Goal: Find specific page/section: Find specific page/section

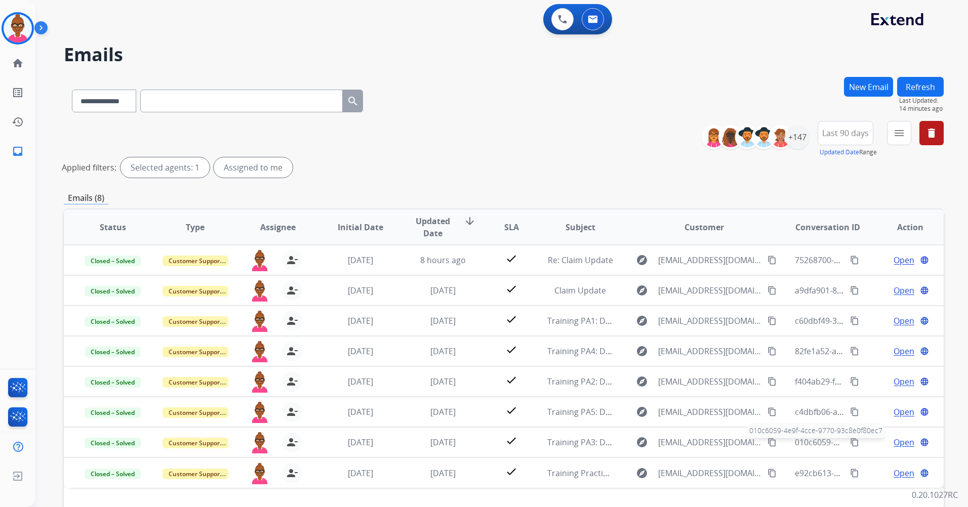
select select "**********"
click at [16, 32] on img at bounding box center [18, 28] width 28 height 28
click at [14, 38] on img at bounding box center [18, 28] width 28 height 28
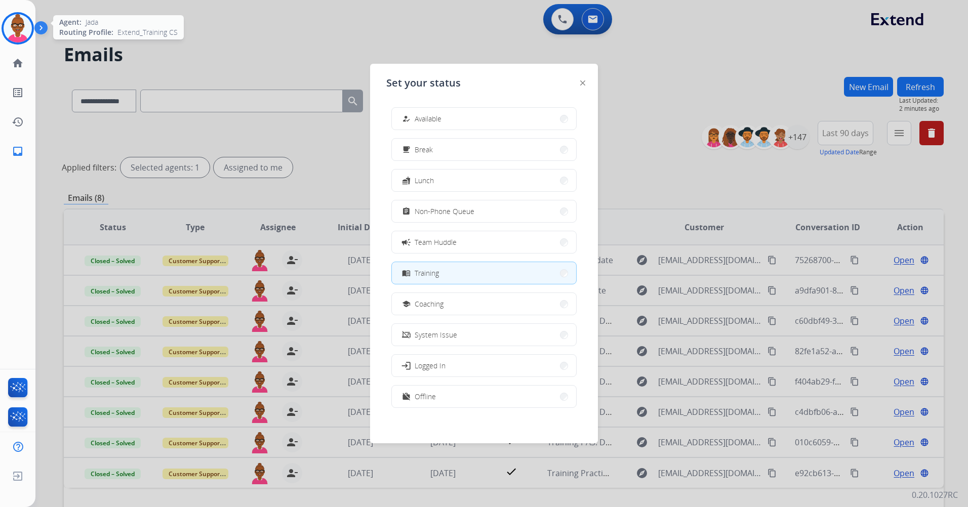
click at [14, 38] on img at bounding box center [18, 28] width 28 height 28
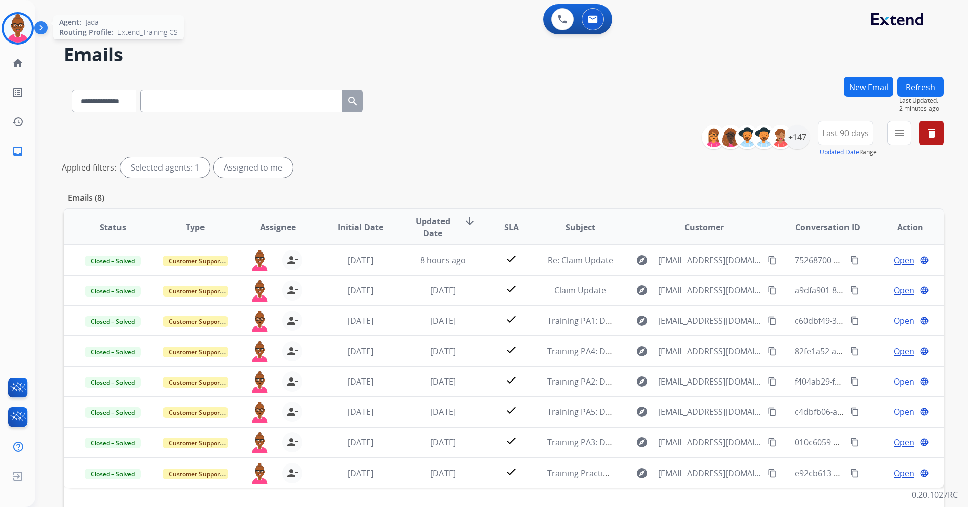
click at [3, 19] on div "Agent: [PERSON_NAME] Profile: Extend_Training CS" at bounding box center [18, 28] width 32 height 32
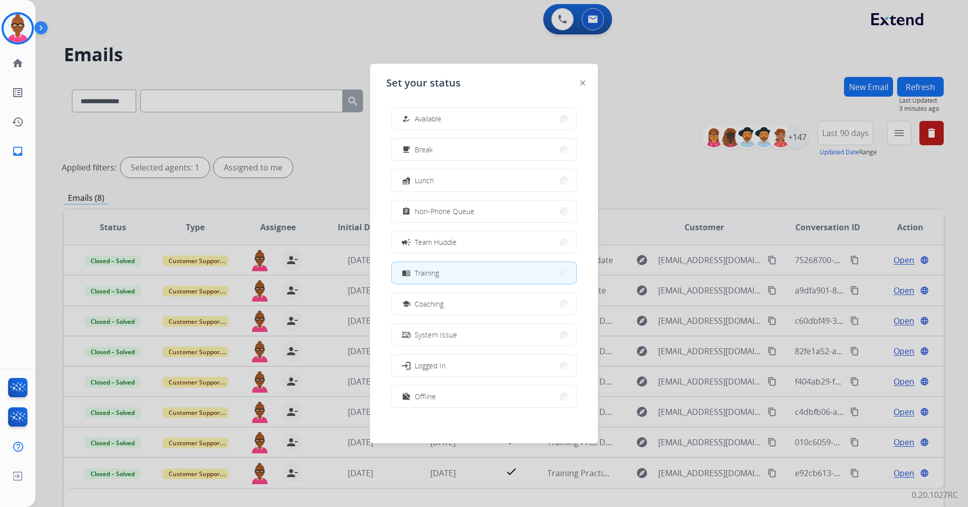
scroll to position [3, 0]
click at [479, 384] on button "work_off Offline" at bounding box center [484, 394] width 184 height 22
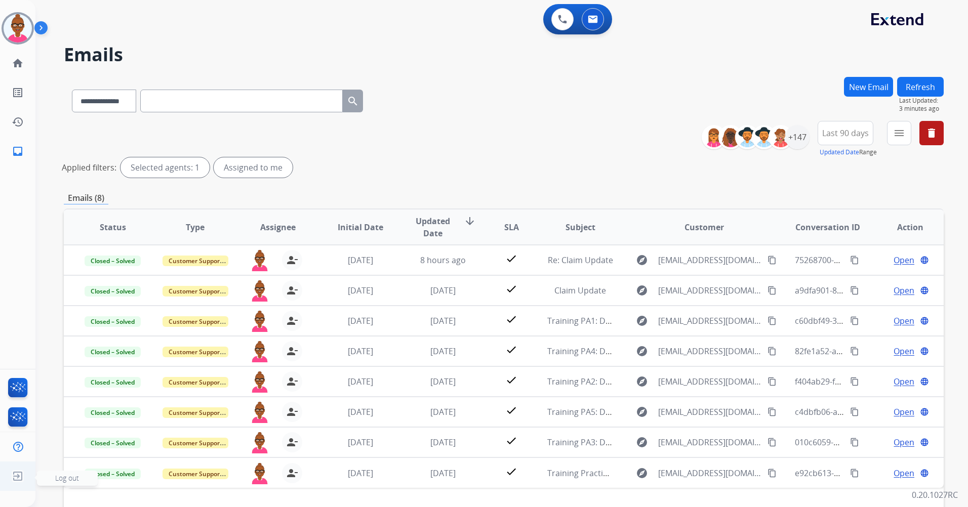
click at [18, 474] on img at bounding box center [18, 476] width 18 height 19
